Goal: Information Seeking & Learning: Learn about a topic

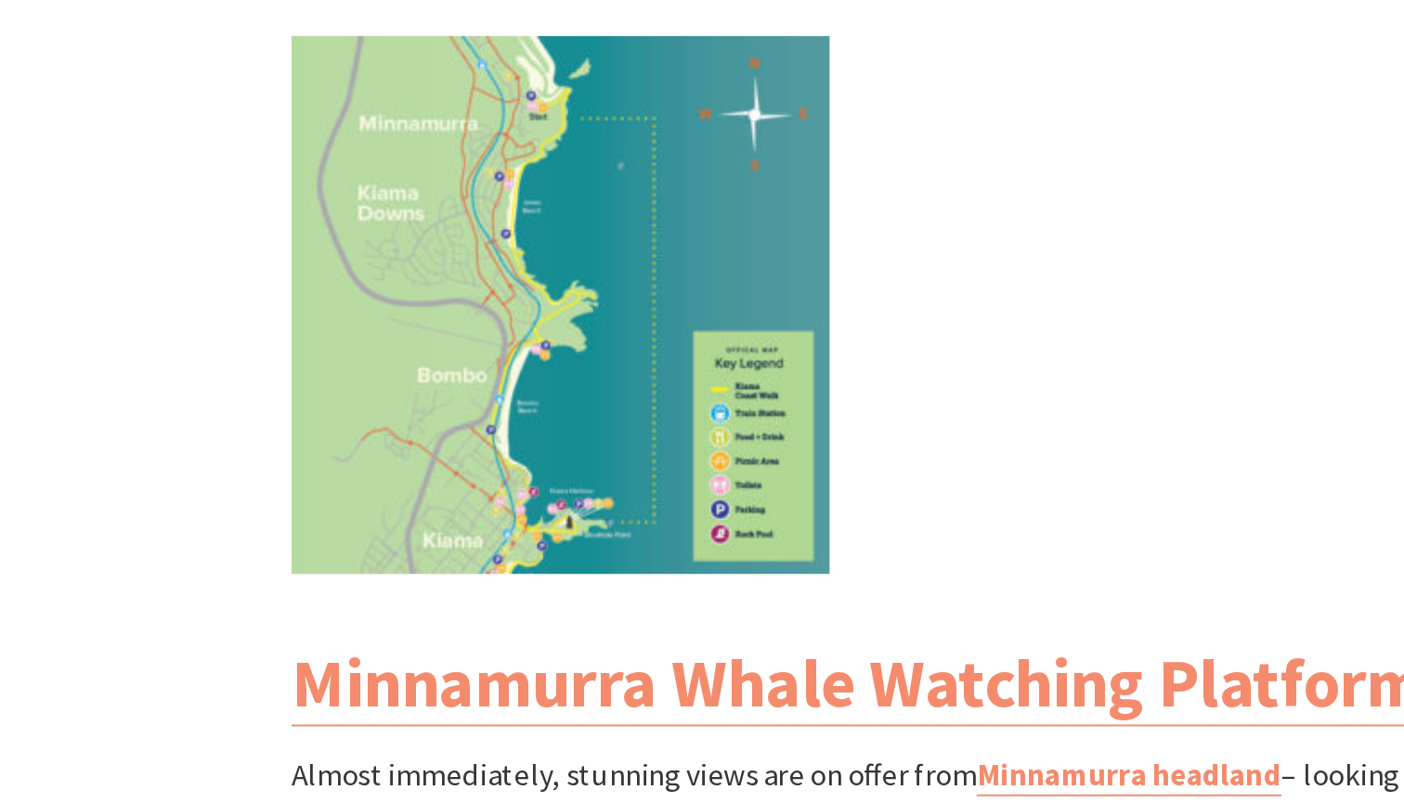
scroll to position [1699, 0]
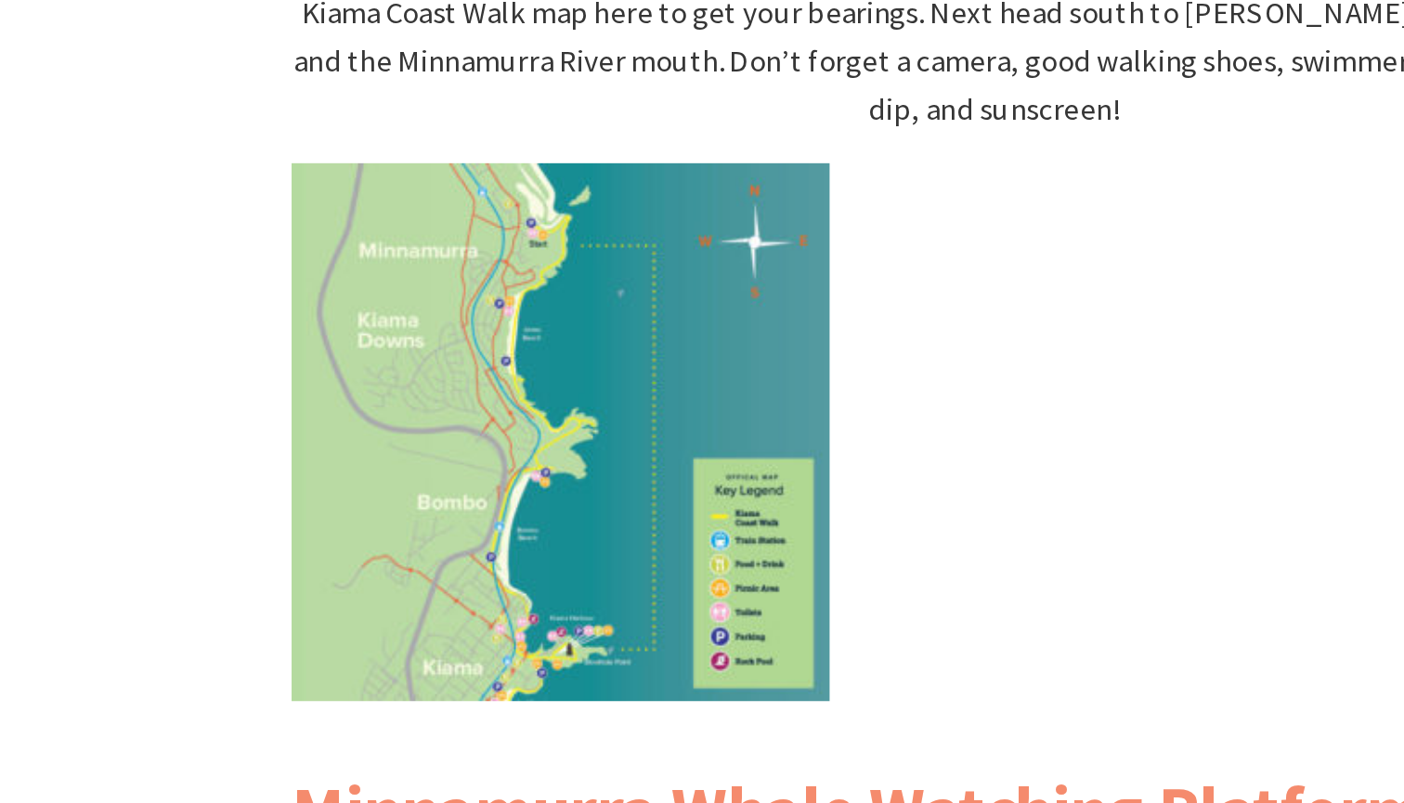
click at [338, 399] on img at bounding box center [477, 538] width 279 height 279
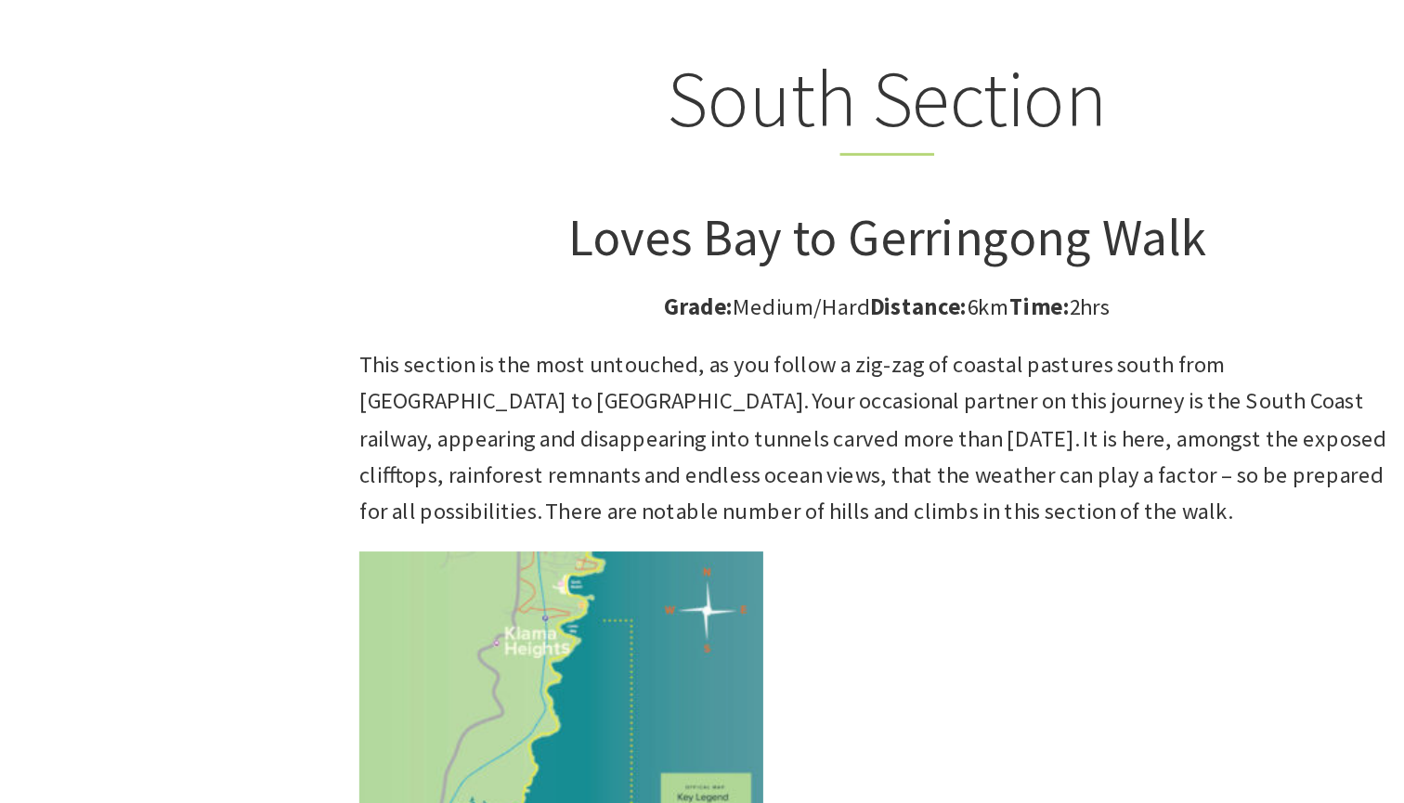
scroll to position [4549, 0]
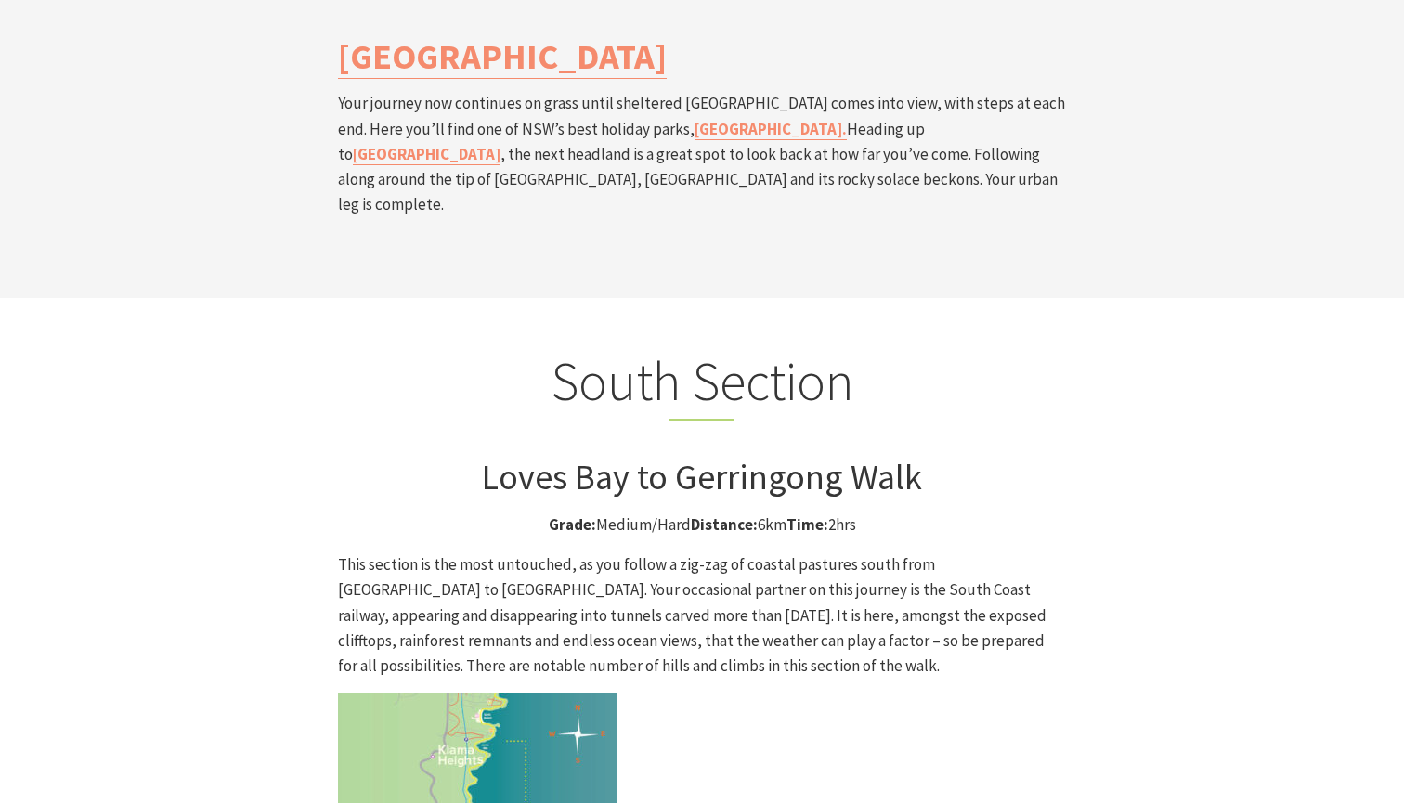
scroll to position [4428, 0]
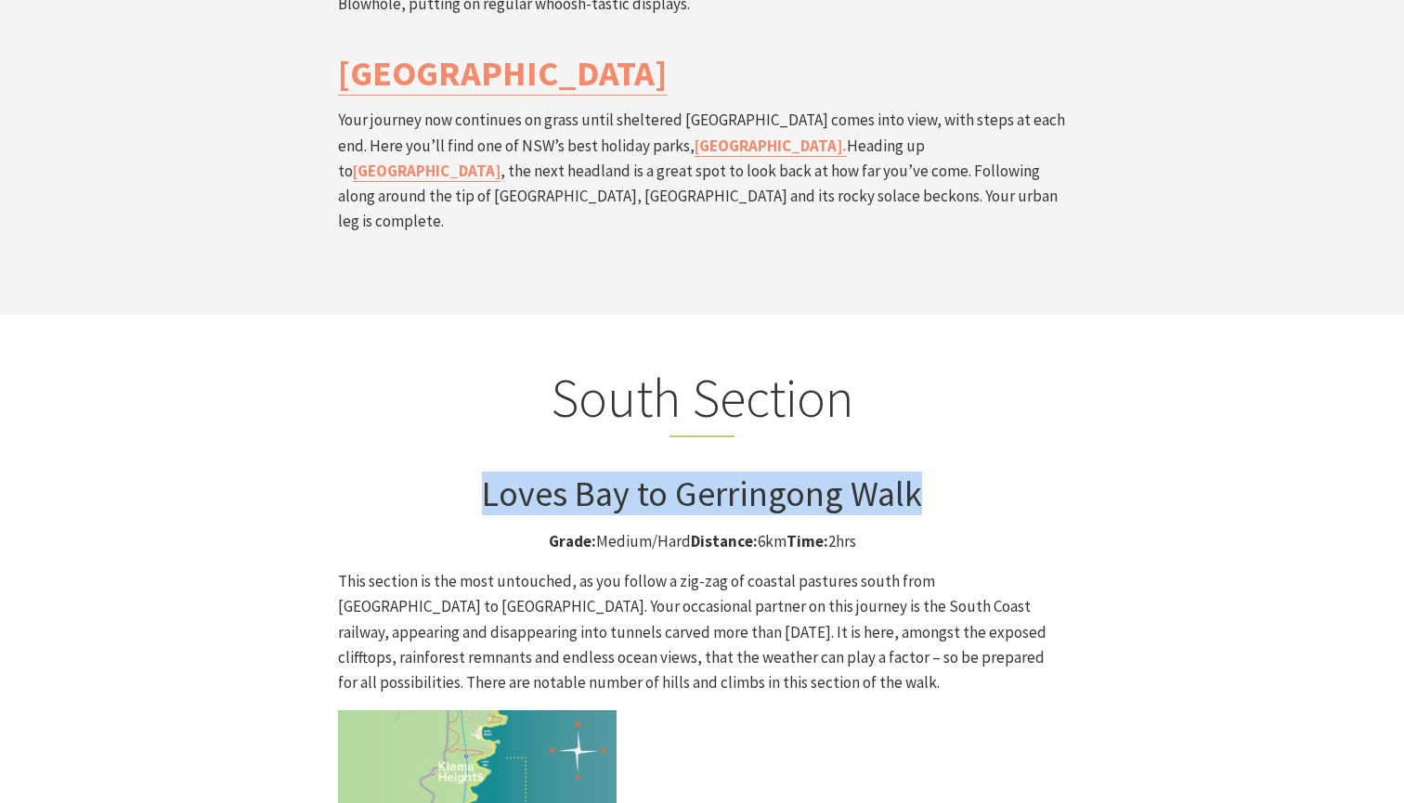
drag, startPoint x: 487, startPoint y: 290, endPoint x: 933, endPoint y: 299, distance: 446.7
click at [933, 473] on h3 "Loves Bay to Gerringong Walk" at bounding box center [702, 494] width 728 height 43
copy h3 "Loves Bay to Gerringong Walk"
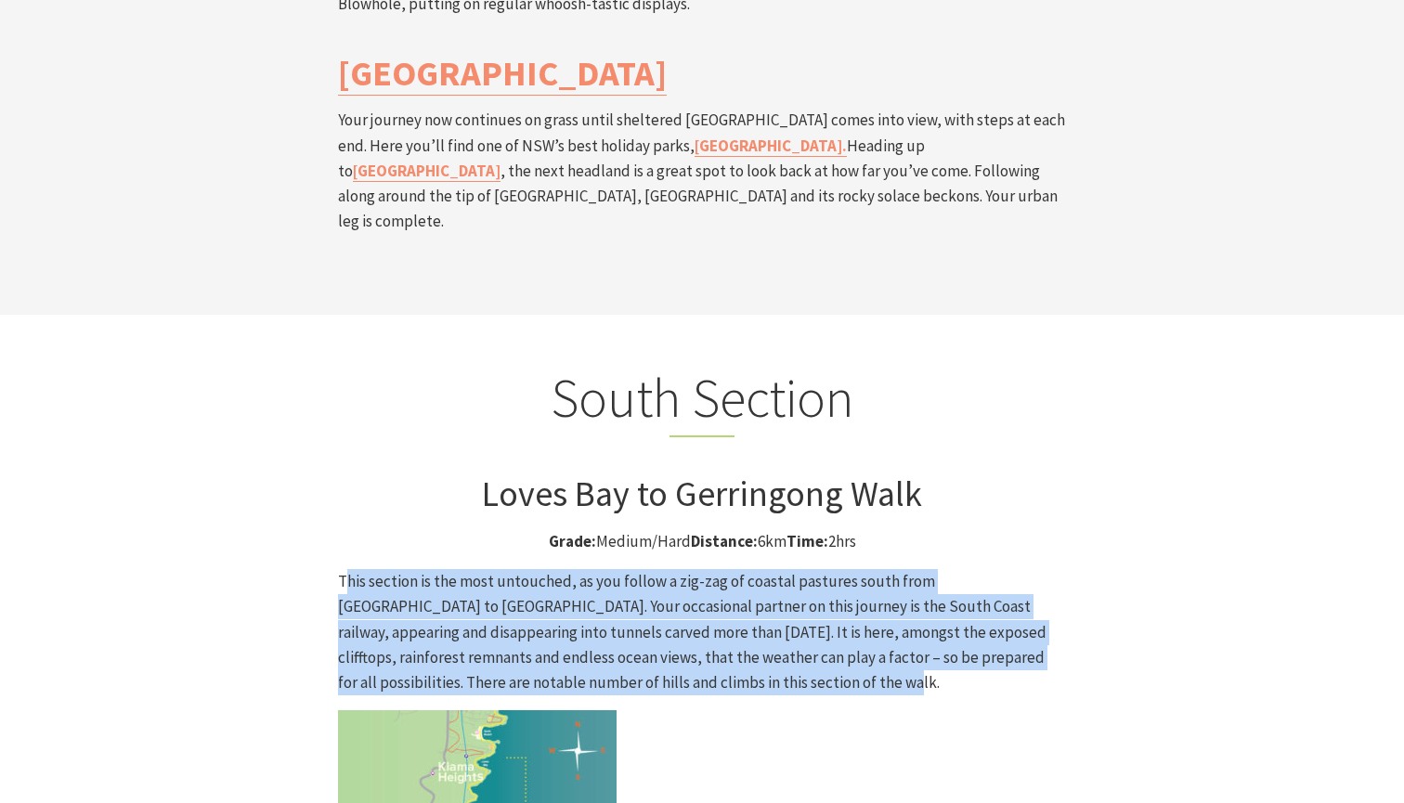
drag, startPoint x: 346, startPoint y: 383, endPoint x: 730, endPoint y: 467, distance: 392.7
click at [730, 569] on p "This section is the most untouched, as you follow a zig-zag of coastal pastures…" at bounding box center [702, 632] width 728 height 126
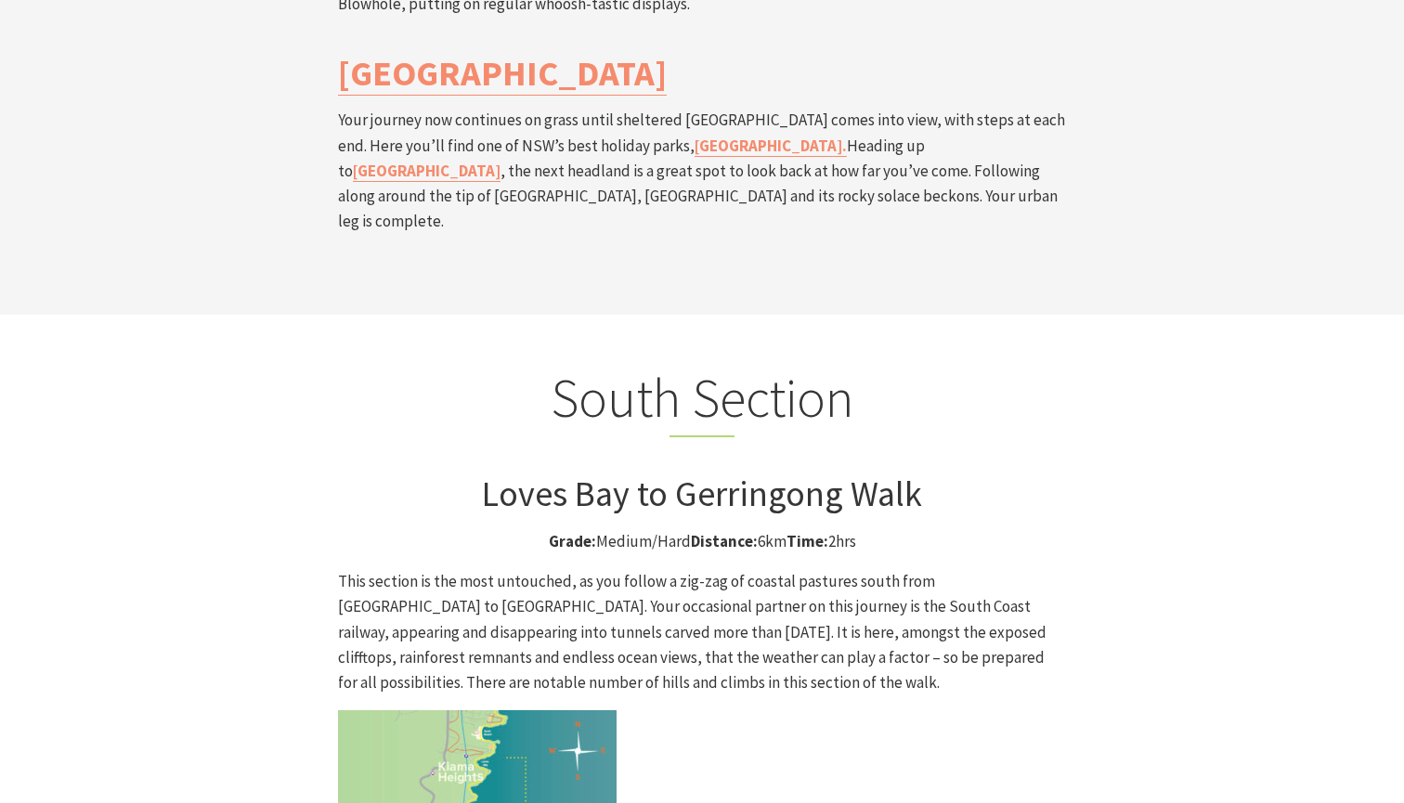
click at [729, 569] on p "This section is the most untouched, as you follow a zig-zag of coastal pastures…" at bounding box center [702, 632] width 728 height 126
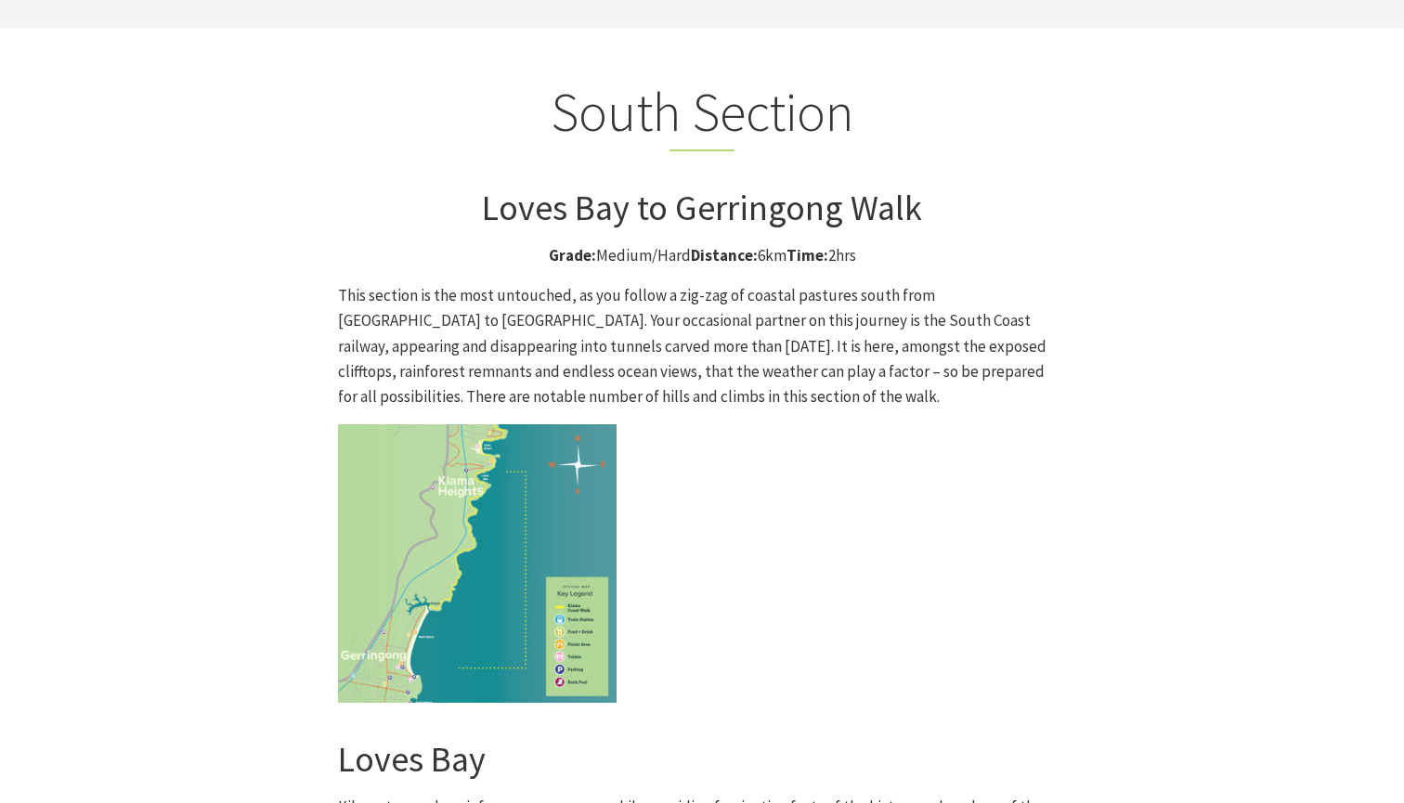
scroll to position [4719, 0]
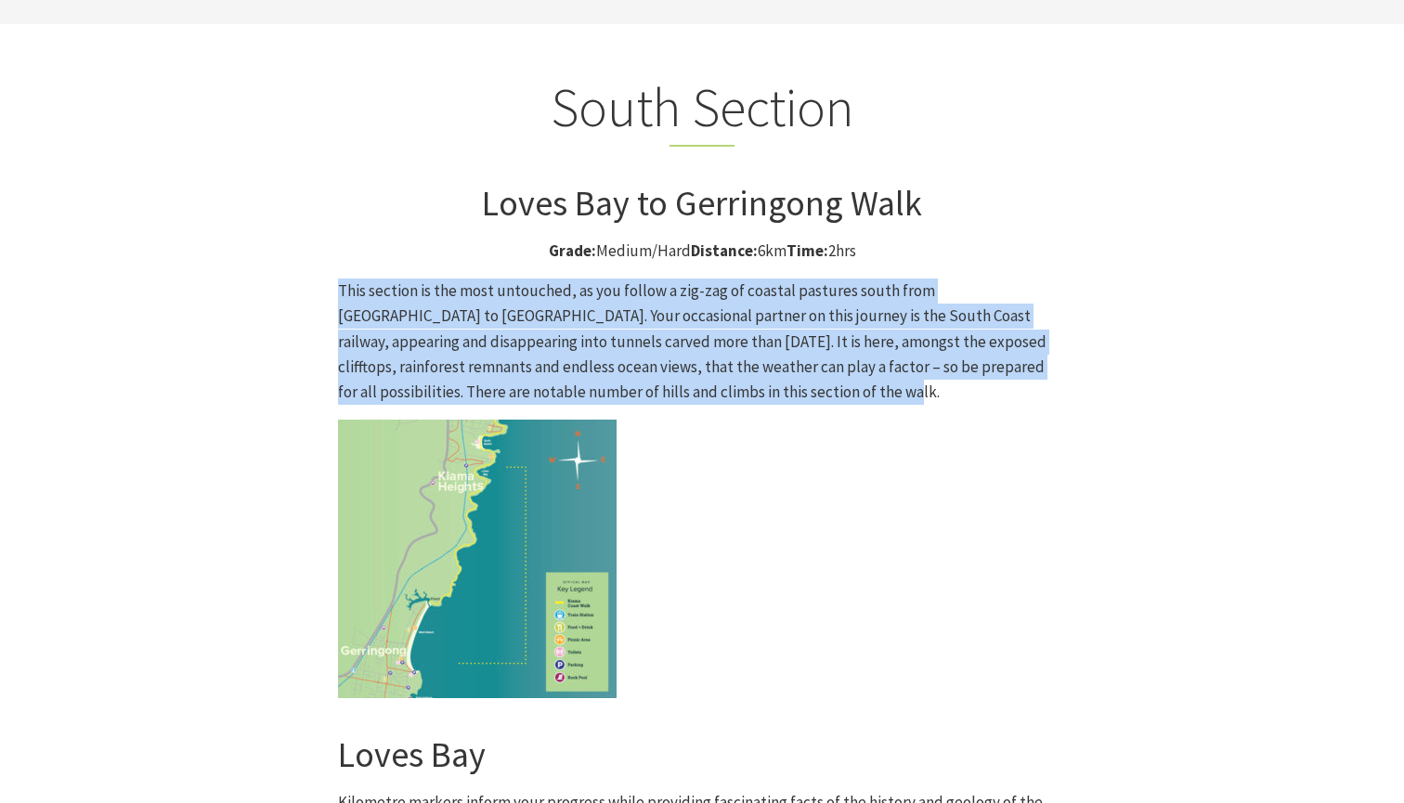
drag, startPoint x: 714, startPoint y: 199, endPoint x: 326, endPoint y: 89, distance: 403.3
click at [326, 89] on div "South Section Loves Bay to Gerringong Walk Grade: Medium/Hard Distance: 6km Tim…" at bounding box center [702, 743] width 1114 height 1336
copy p "This section is the most untouched, as you follow a zig-zag of coastal pastures…"
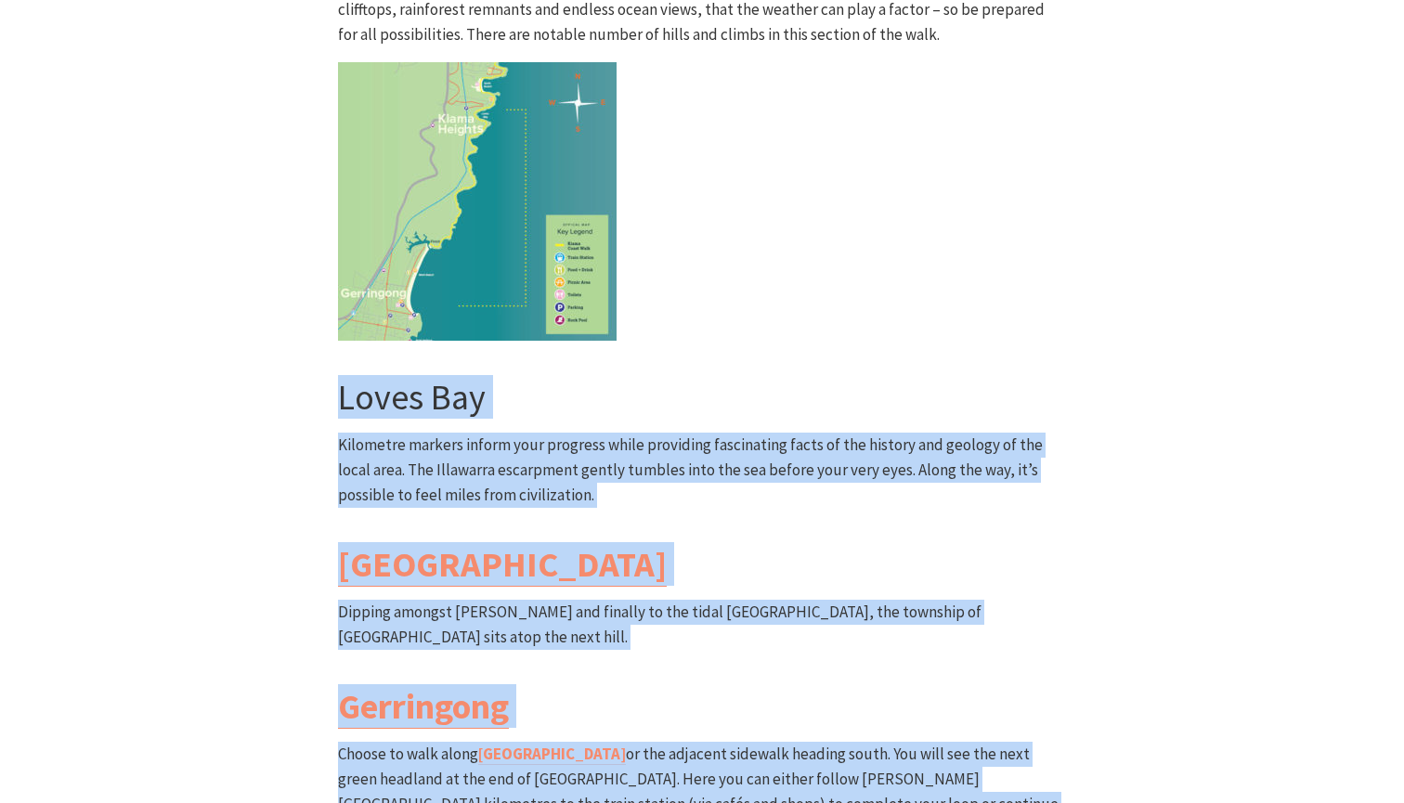
scroll to position [5104, 0]
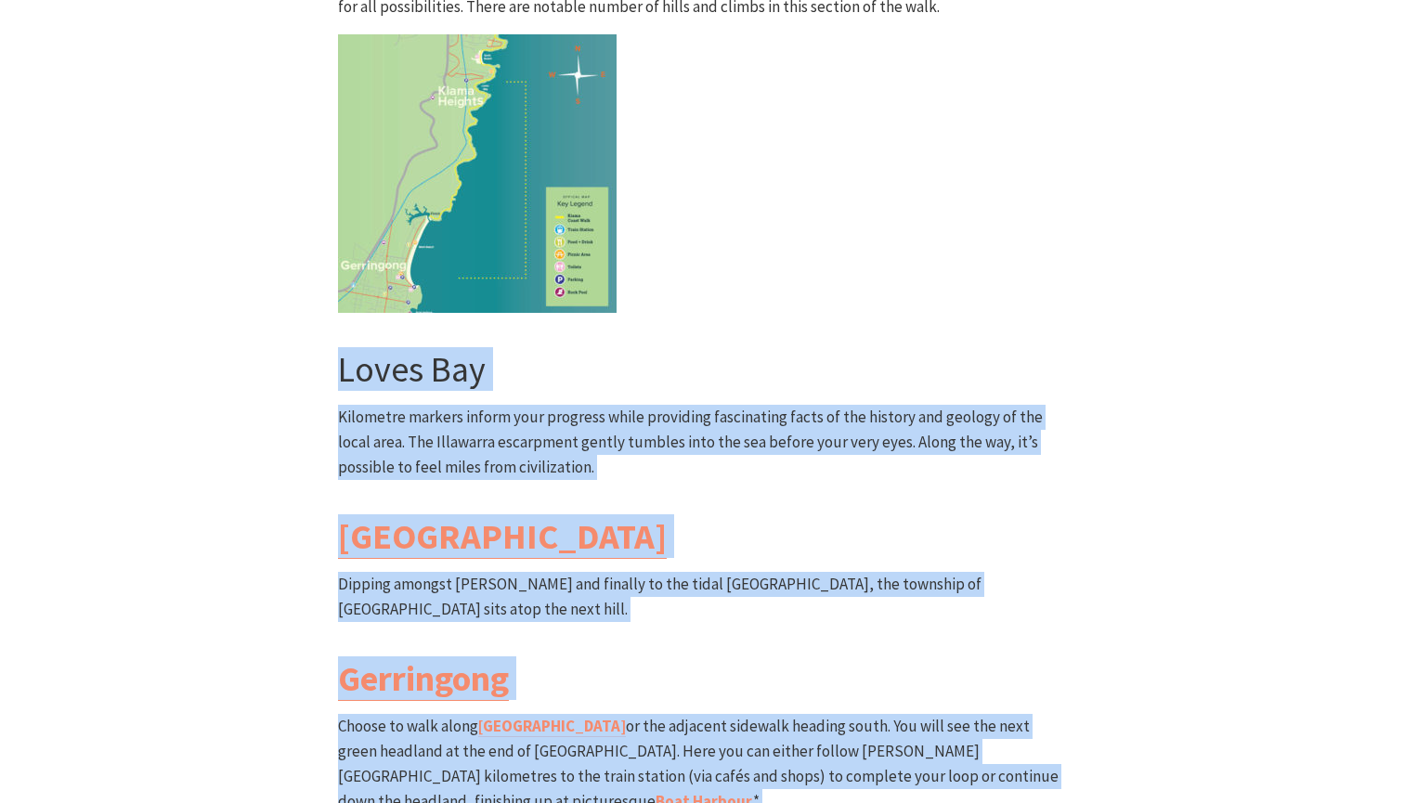
drag, startPoint x: 340, startPoint y: 280, endPoint x: 980, endPoint y: 727, distance: 780.3
click at [980, 727] on div "South Section Loves Bay to Gerringong Walk Grade: Medium/Hard Distance: 6km Tim…" at bounding box center [702, 358] width 743 height 1336
copy div "Lorem Ips Dolorsita consect adipis elit seddoeiu tempo incididun utlaboreetd ma…"
click at [440, 514] on link "[GEOGRAPHIC_DATA]" at bounding box center [502, 536] width 329 height 45
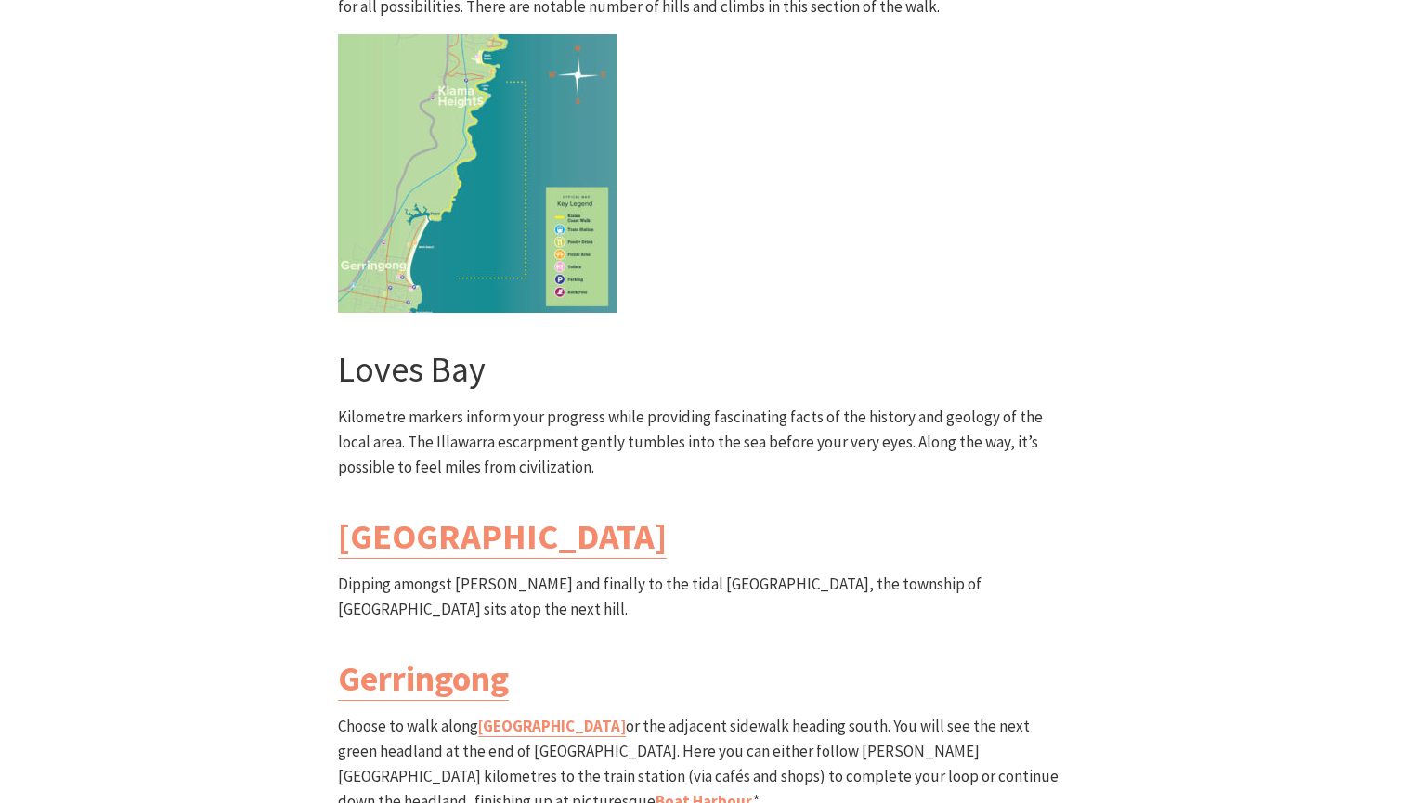
click at [641, 657] on h3 "Gerringong" at bounding box center [702, 678] width 728 height 43
drag, startPoint x: 650, startPoint y: 482, endPoint x: 341, endPoint y: 469, distance: 309.5
click at [341, 657] on h3 "Gerringong" at bounding box center [702, 678] width 728 height 43
copy link "Gerringong"
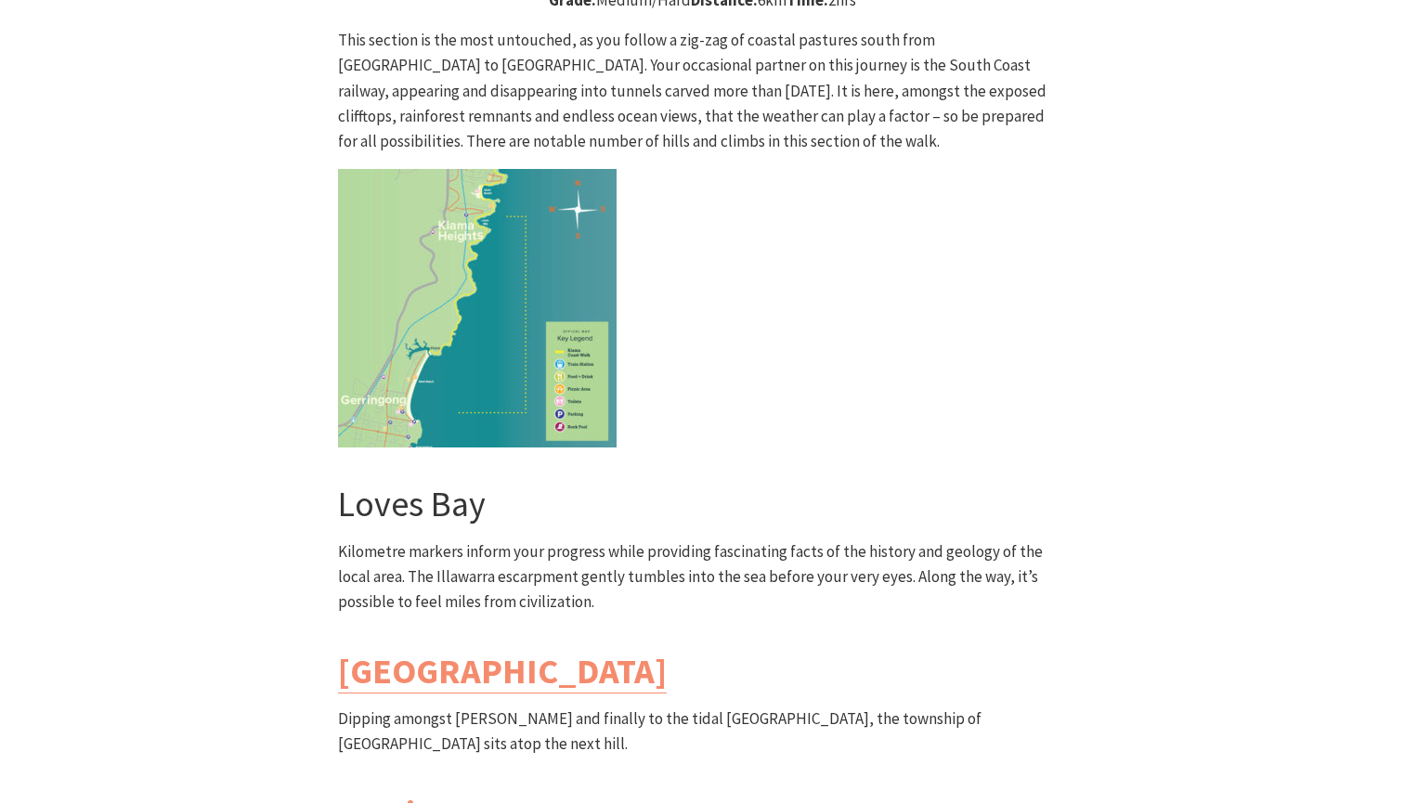
scroll to position [4970, 0]
drag, startPoint x: 674, startPoint y: 514, endPoint x: 762, endPoint y: 519, distance: 88.3
click at [762, 707] on p "Dipping amongst [PERSON_NAME] and finally to the tidal [GEOGRAPHIC_DATA], the t…" at bounding box center [702, 732] width 728 height 50
copy p "[GEOGRAPHIC_DATA]"
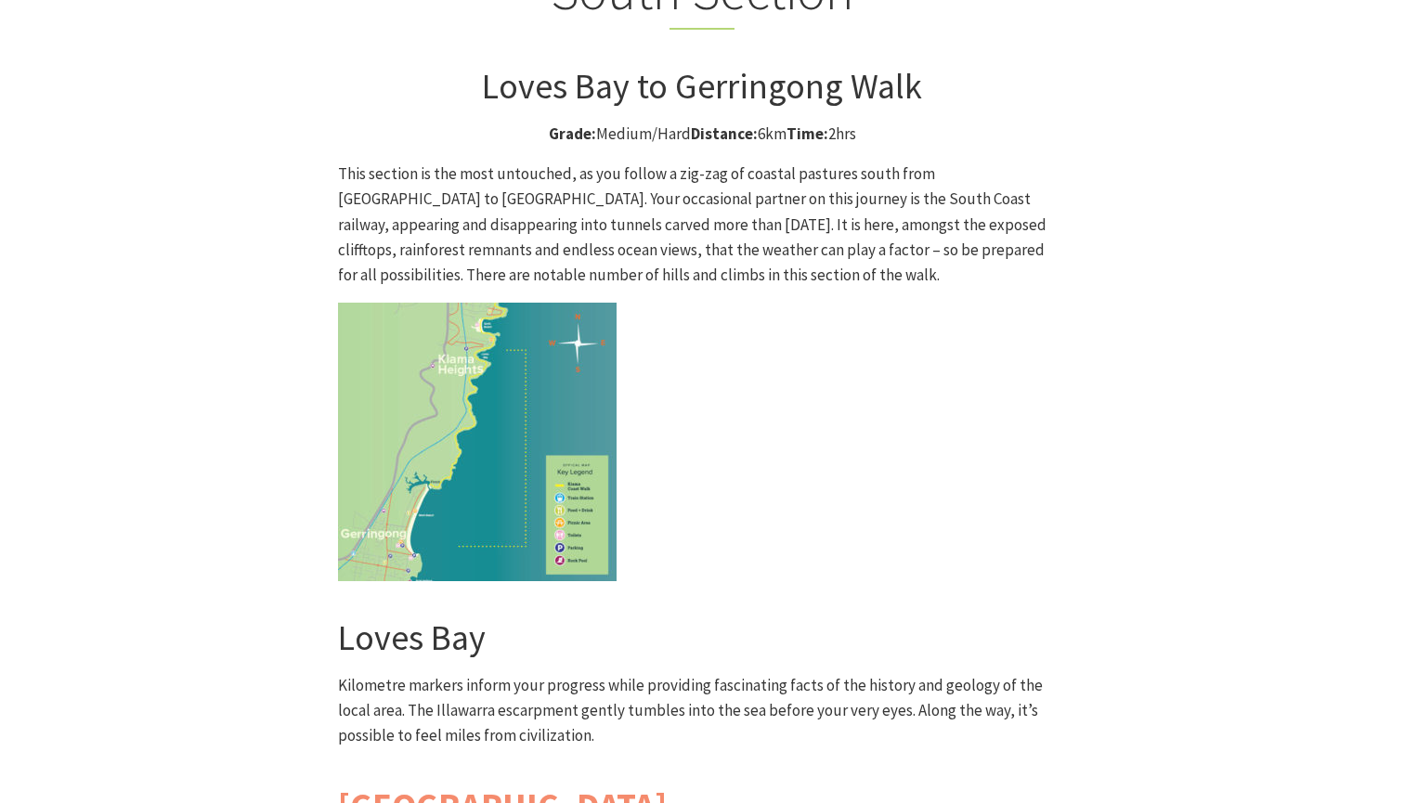
scroll to position [4791, 0]
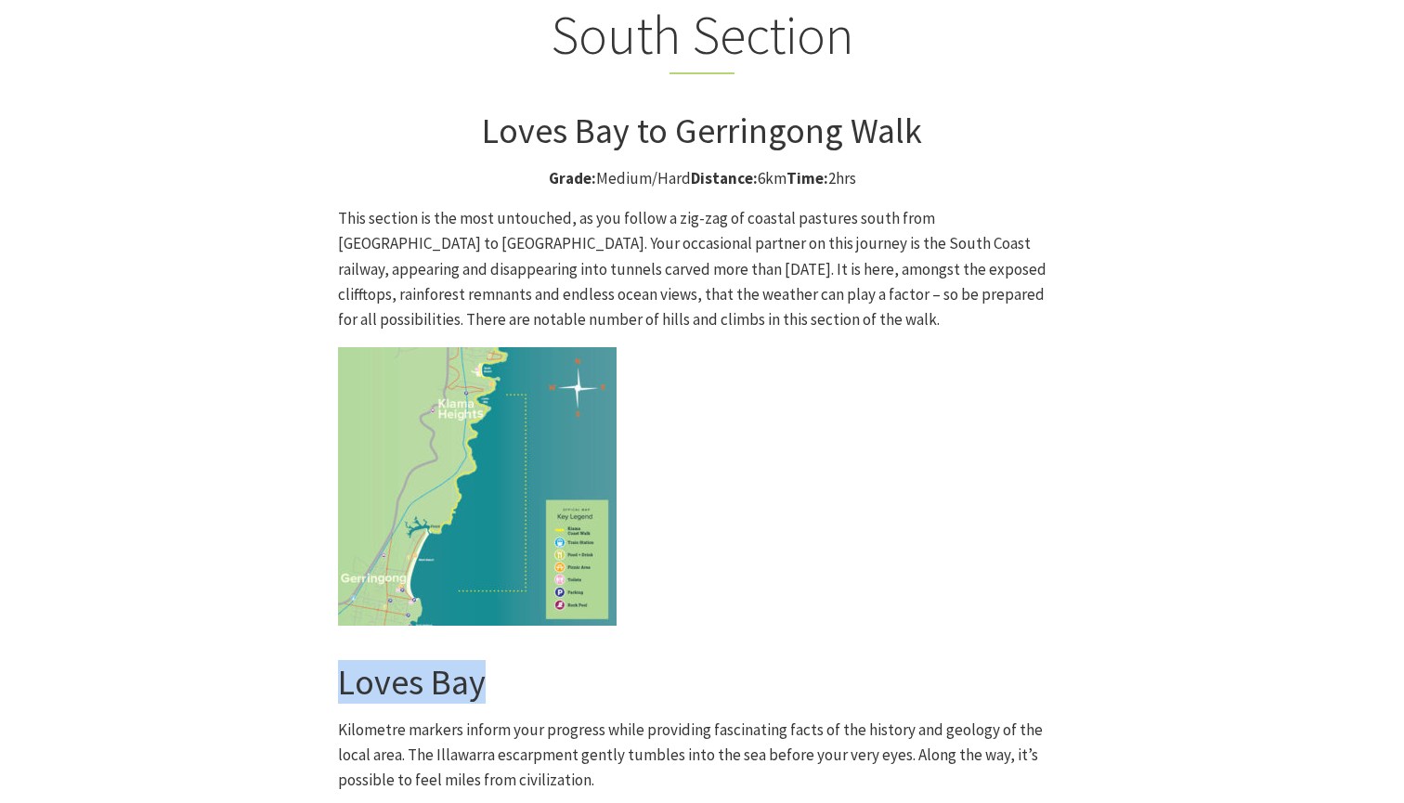
drag, startPoint x: 592, startPoint y: 497, endPoint x: 331, endPoint y: 496, distance: 260.9
click at [331, 496] on div "South Section Loves Bay to Gerringong Walk Grade: Medium/Hard Distance: 6km Tim…" at bounding box center [702, 671] width 743 height 1336
copy h3 "Loves Bay"
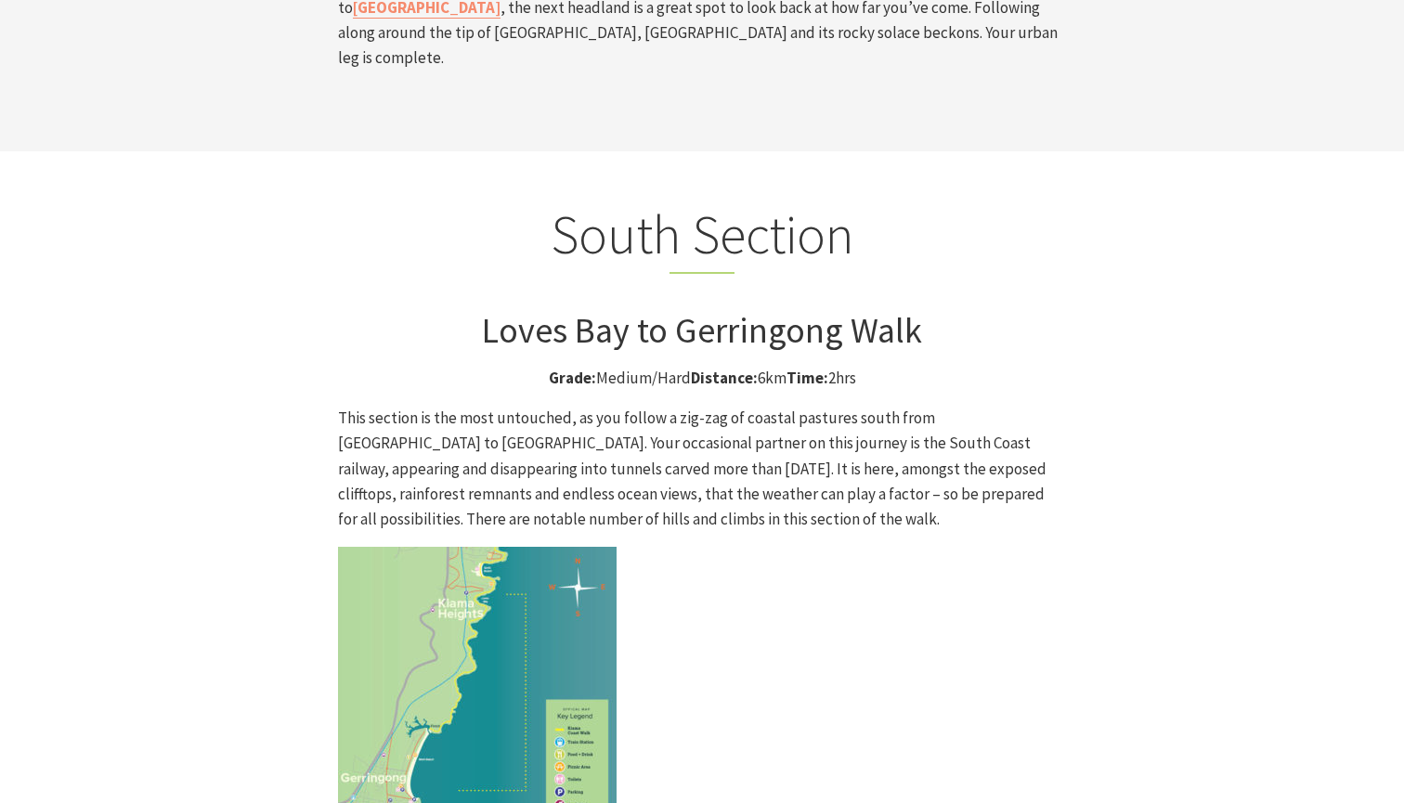
scroll to position [4397, 0]
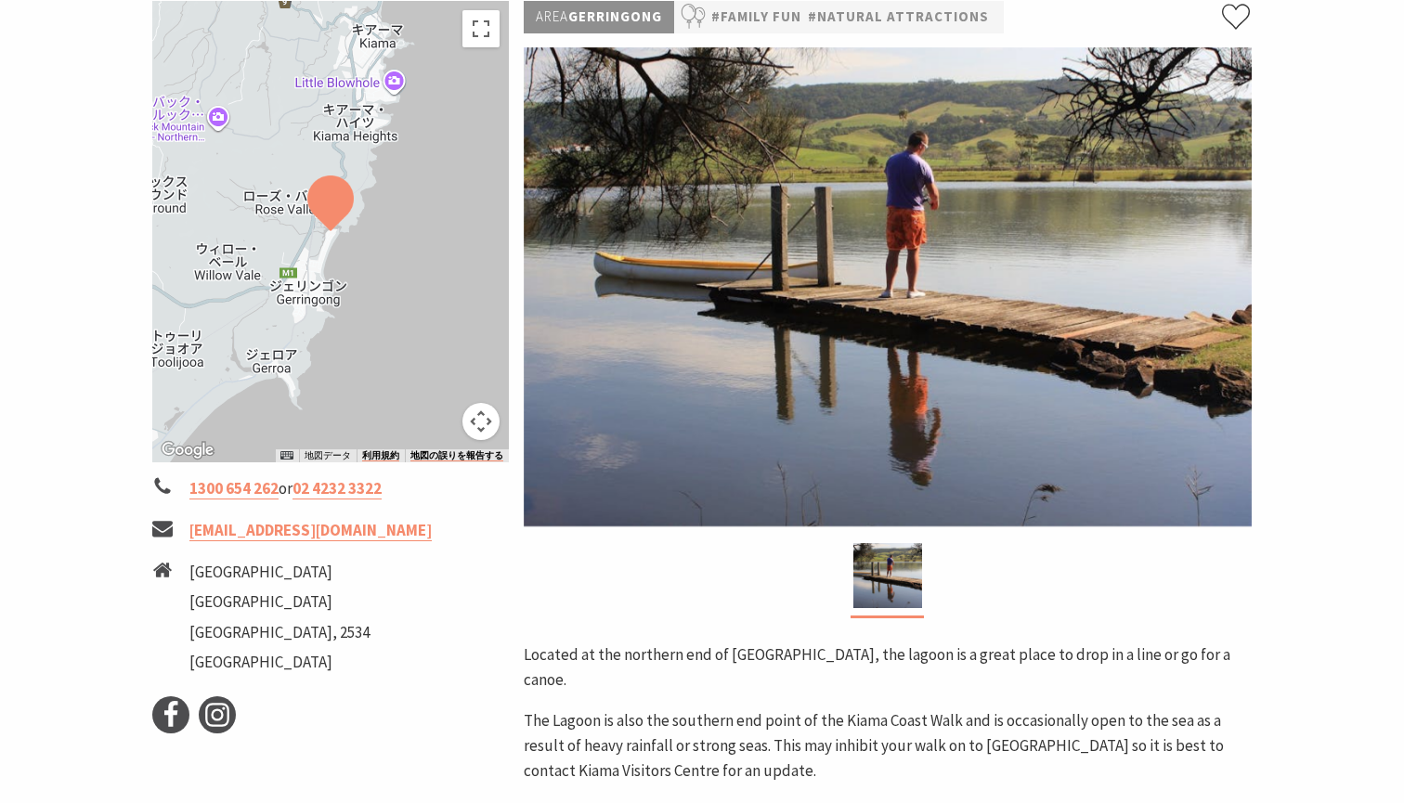
scroll to position [372, 0]
